Goal: Task Accomplishment & Management: Use online tool/utility

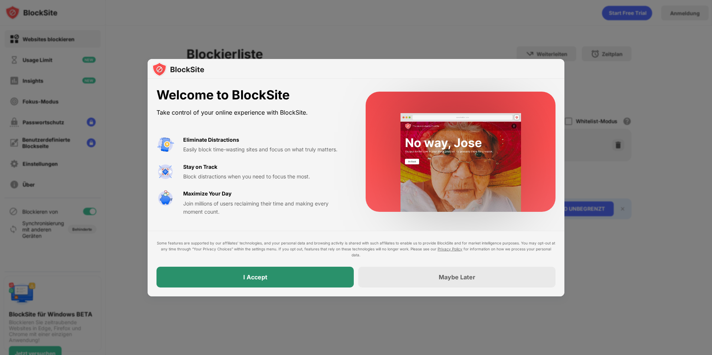
click at [253, 273] on div "I Accept" at bounding box center [255, 277] width 197 height 21
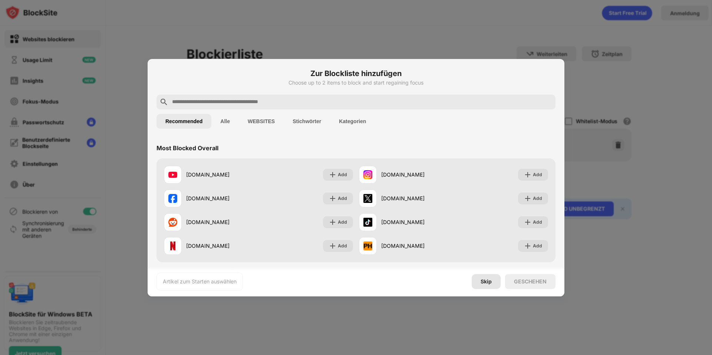
click at [483, 280] on div "Skip" at bounding box center [486, 282] width 11 height 6
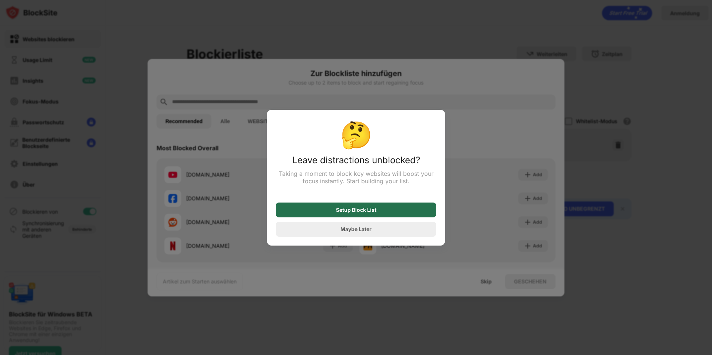
click at [375, 217] on div "Setup Block List" at bounding box center [356, 210] width 160 height 15
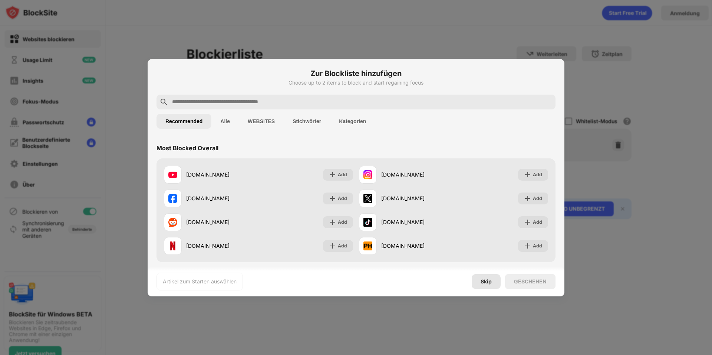
click at [482, 275] on div "Skip" at bounding box center [486, 281] width 29 height 15
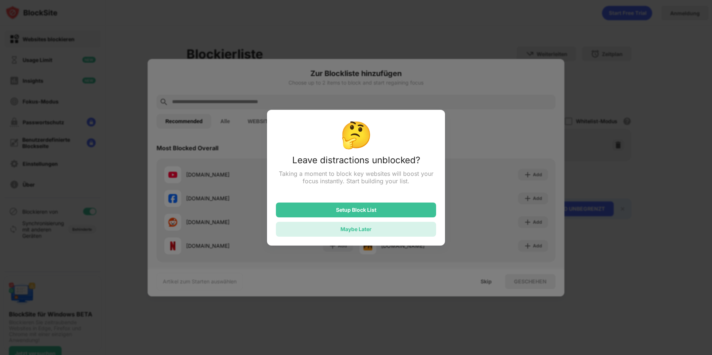
click at [382, 233] on div "Maybe Later" at bounding box center [356, 229] width 160 height 15
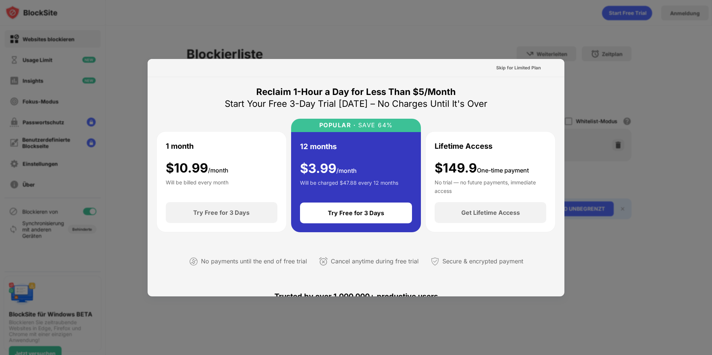
click at [555, 35] on div at bounding box center [356, 177] width 712 height 355
